Goal: Transaction & Acquisition: Register for event/course

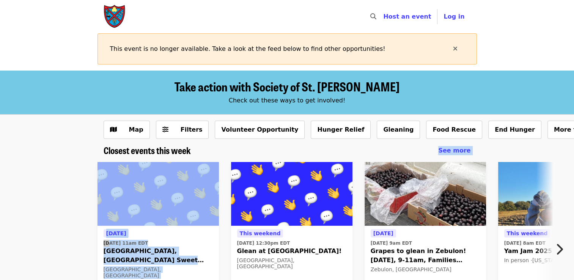
drag, startPoint x: 0, startPoint y: 0, endPoint x: 144, endPoint y: 194, distance: 241.4
click at [144, 194] on div "Closest events this week See more Tomorrow Tue, Sep 30 @ 11am EDT Farmville, VA…" at bounding box center [287, 242] width 574 height 194
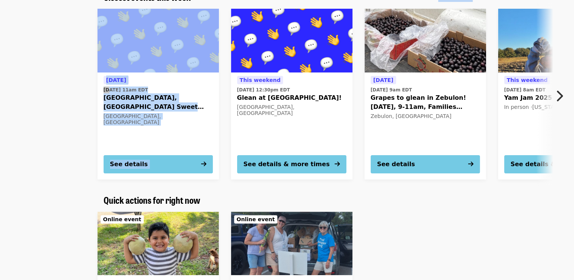
scroll to position [161, 0]
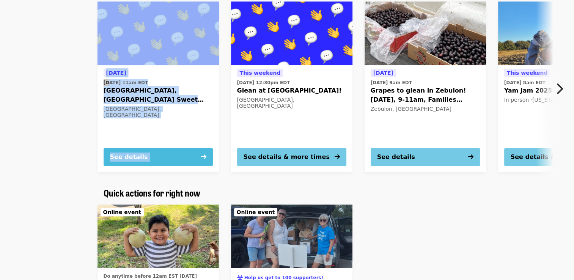
click at [118, 154] on div "See details" at bounding box center [129, 157] width 38 height 9
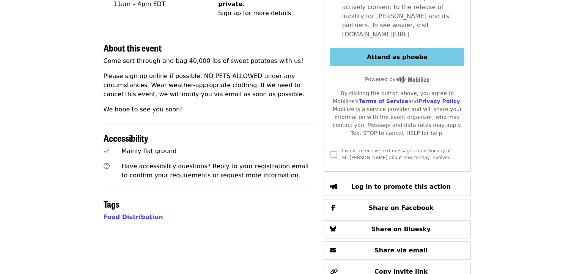
scroll to position [249, 0]
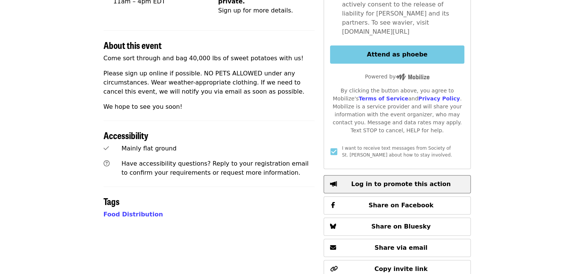
click at [377, 181] on span "Log in to promote this action" at bounding box center [400, 184] width 99 height 7
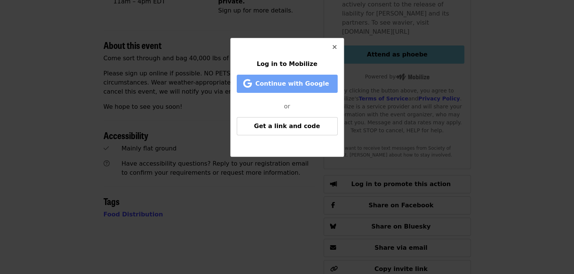
click at [316, 88] on span "Continue with Google" at bounding box center [288, 83] width 85 height 9
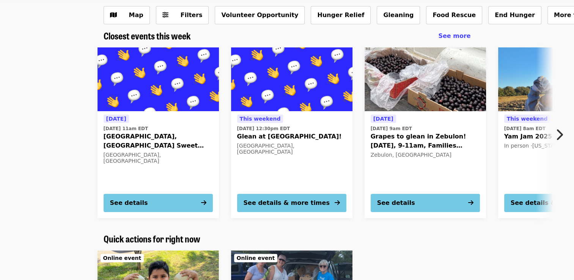
scroll to position [121, 0]
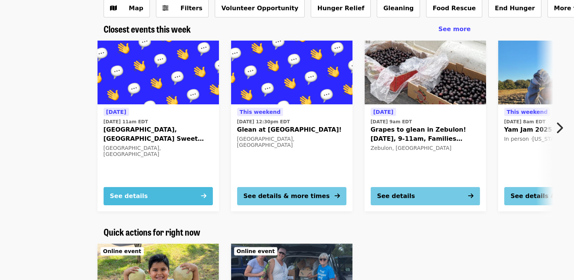
click at [133, 195] on div "See details" at bounding box center [129, 196] width 38 height 9
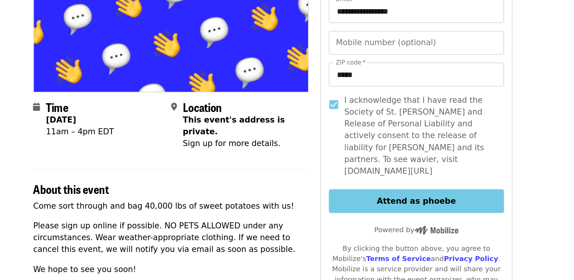
scroll to position [85, 0]
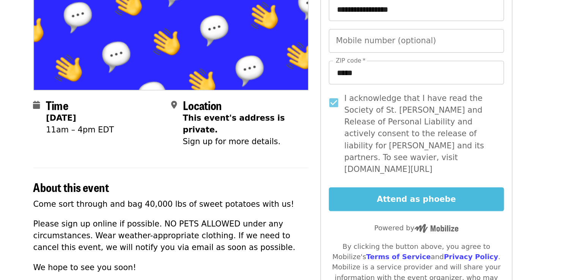
click at [394, 209] on button "Attend as phoebe" at bounding box center [397, 218] width 134 height 18
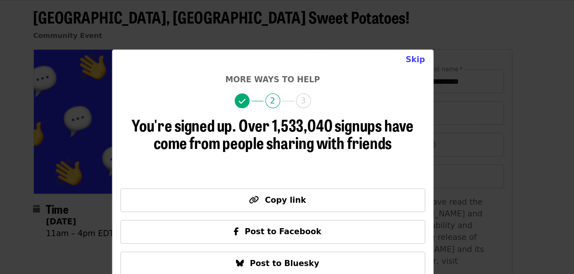
scroll to position [66, 0]
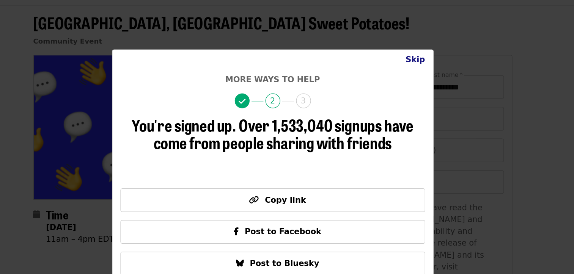
click at [398, 46] on button "Skip" at bounding box center [396, 45] width 27 height 15
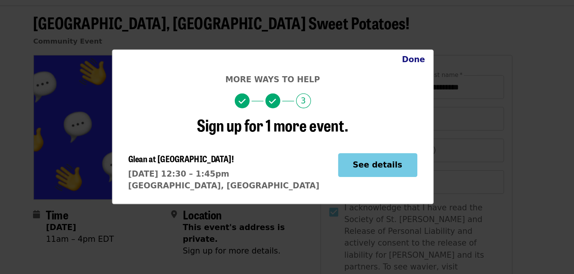
click at [392, 47] on button "Done" at bounding box center [395, 45] width 30 height 15
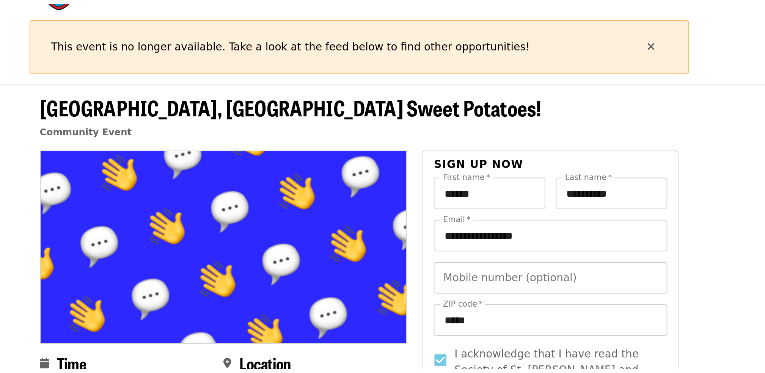
scroll to position [0, 0]
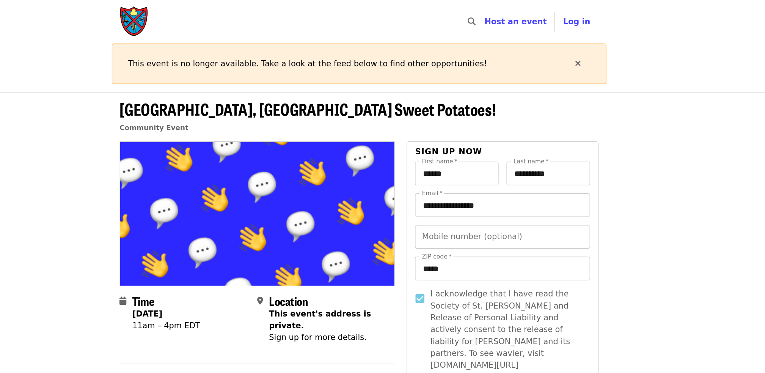
click at [553, 50] on icon "times icon" at bounding box center [551, 48] width 5 height 7
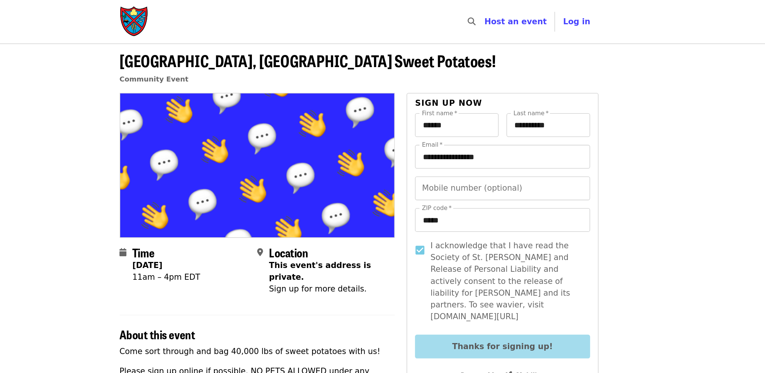
click at [202, 193] on icon "calendar icon" at bounding box center [201, 193] width 5 height 7
click at [244, 209] on div "11am – 4pm EDT" at bounding box center [235, 212] width 52 height 9
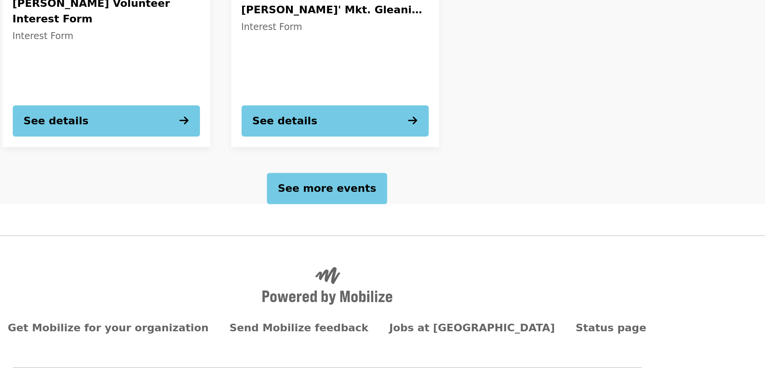
scroll to position [706, 0]
